Goal: Use online tool/utility

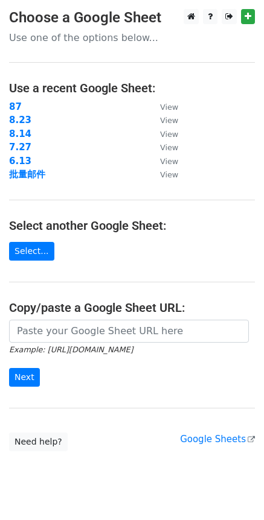
click at [17, 103] on strong "87" at bounding box center [15, 106] width 13 height 11
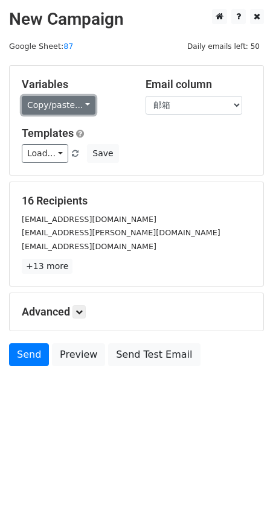
click at [86, 101] on link "Copy/paste..." at bounding box center [59, 105] width 74 height 19
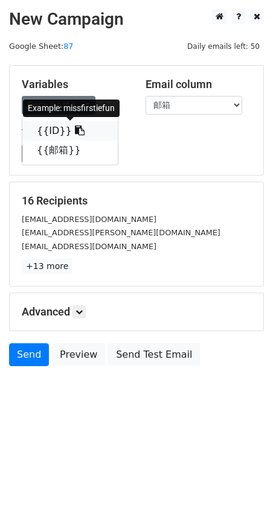
click at [75, 130] on icon at bounding box center [80, 130] width 10 height 10
